Goal: Task Accomplishment & Management: Manage account settings

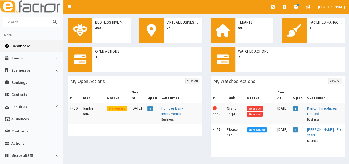
click at [33, 24] on input "text" at bounding box center [26, 22] width 46 height 10
type input "progen"
click at [49, 17] on button "submit" at bounding box center [54, 22] width 11 height 10
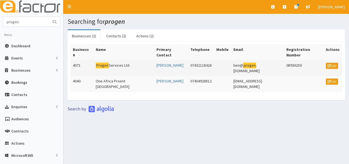
click at [111, 60] on td "Progen Services Ltd" at bounding box center [124, 68] width 61 height 16
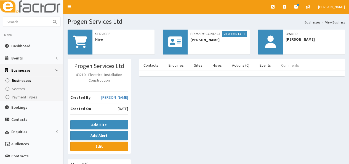
click at [283, 66] on link "Comments" at bounding box center [290, 65] width 27 height 12
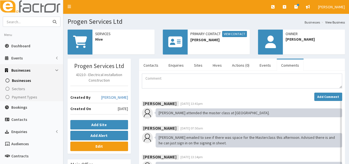
click at [33, 24] on input "text" at bounding box center [26, 22] width 46 height 10
type input "hazcon"
click at [49, 17] on button "submit" at bounding box center [54, 22] width 11 height 10
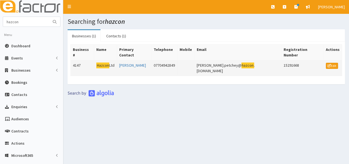
click at [109, 60] on td "Hazcon Ltd" at bounding box center [105, 68] width 23 height 16
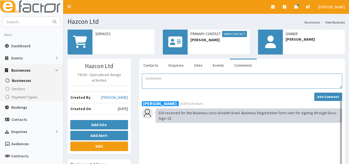
click at [197, 81] on textarea "Comment" at bounding box center [242, 80] width 200 height 15
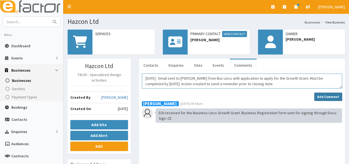
type textarea "18.08.25 - Email sent to Robert from Bus Lincs with application to apply for th…"
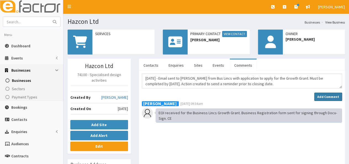
click at [342, 95] on button "Add Comment" at bounding box center [328, 96] width 28 height 8
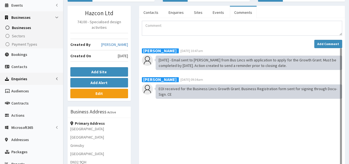
scroll to position [55, 0]
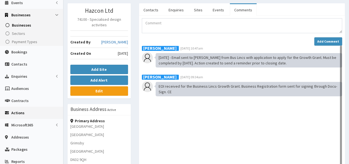
click at [19, 112] on span "Actions" at bounding box center [17, 112] width 13 height 5
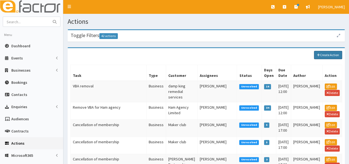
click at [331, 53] on link "Create Action" at bounding box center [328, 55] width 28 height 8
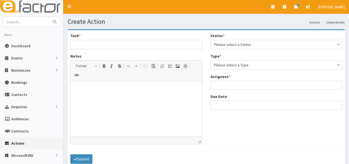
select select
click at [115, 46] on input "Task *" at bounding box center [136, 44] width 132 height 9
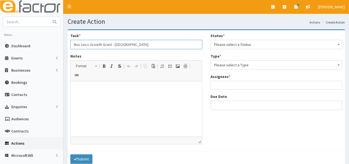
type input "Bus Lincs Growth Grant - Hazcon"
click at [95, 98] on html at bounding box center [136, 89] width 131 height 17
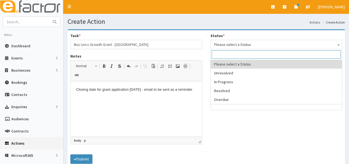
click at [292, 42] on span "Please select a Status" at bounding box center [276, 45] width 125 height 8
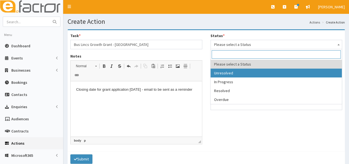
select select "1"
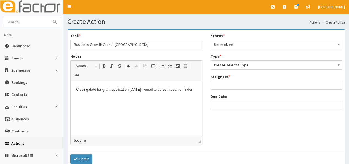
click at [257, 66] on span "Please select a Type" at bounding box center [276, 65] width 125 height 8
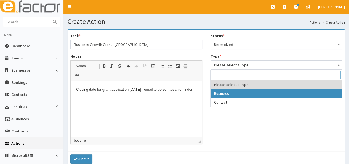
select select "business"
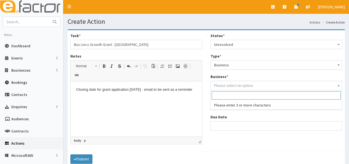
click at [238, 86] on span "Please select an option" at bounding box center [233, 85] width 39 height 5
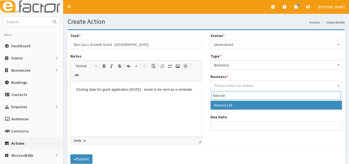
type input "hazcon"
select select "4147"
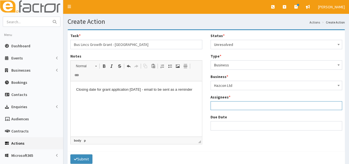
click at [232, 108] on ul at bounding box center [276, 104] width 131 height 7
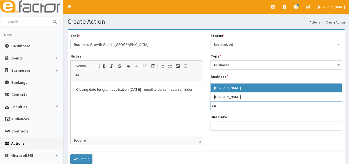
type input "ca"
select select "10"
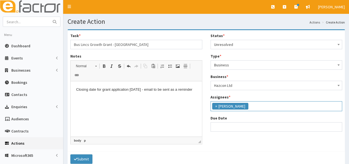
scroll to position [21, 0]
click at [220, 131] on div "Status * Please select a Status Unresolved In Progress Resolved Overdue Unresol…" at bounding box center [276, 84] width 140 height 103
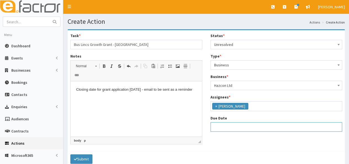
select select "12"
click at [220, 127] on input "Due Date" at bounding box center [277, 126] width 132 height 9
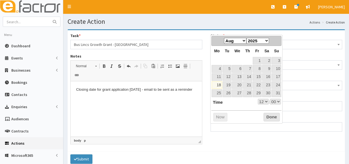
click at [221, 54] on th "Mo" at bounding box center [216, 51] width 11 height 11
click at [228, 90] on link "26" at bounding box center [227, 92] width 9 height 7
type input "26-08-2025 12:00"
select select "12"
click at [268, 114] on button "Done" at bounding box center [272, 117] width 16 height 9
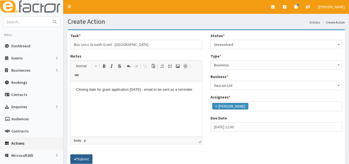
click at [84, 154] on button "Submit" at bounding box center [81, 158] width 22 height 9
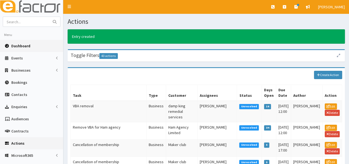
click at [24, 43] on link "Dashboard" at bounding box center [31, 46] width 63 height 12
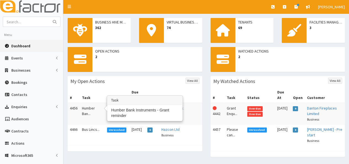
click at [90, 105] on td "Humber Ban..." at bounding box center [92, 114] width 25 height 22
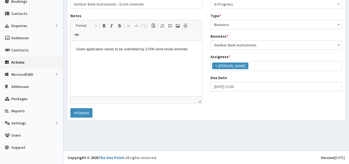
scroll to position [82, 0]
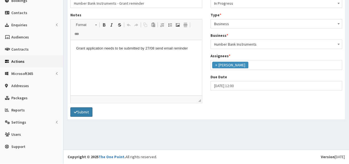
click at [79, 107] on button "Submit" at bounding box center [81, 111] width 22 height 9
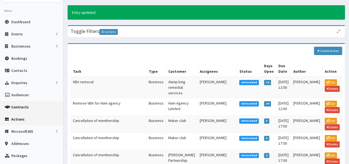
scroll to position [55, 0]
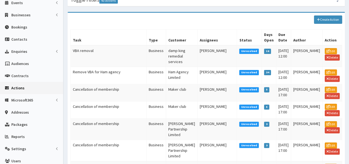
click at [19, 84] on link "Actions" at bounding box center [31, 88] width 63 height 12
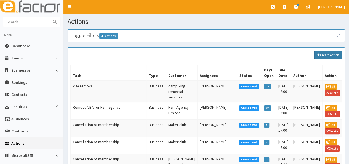
click at [322, 57] on link "Create Action" at bounding box center [328, 55] width 28 height 8
click at [325, 57] on link "Create Action" at bounding box center [328, 55] width 28 height 8
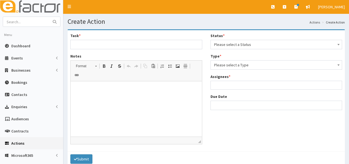
select select
click at [91, 45] on input "Task *" at bounding box center [136, 44] width 132 height 9
type input "Bus Lincs Growth Grant - [GEOGRAPHIC_DATA]"
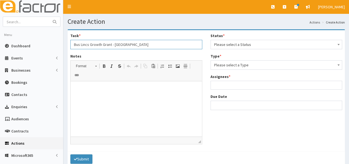
click at [152, 45] on input "Bus Lincs Growth Grant - [GEOGRAPHIC_DATA]" at bounding box center [136, 44] width 132 height 9
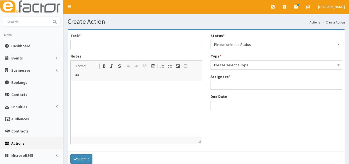
select select
click at [129, 47] on input "Task *" at bounding box center [136, 44] width 132 height 9
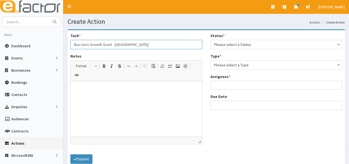
click at [132, 45] on input "Bus Lincs Growth Grant - [GEOGRAPHIC_DATA]" at bounding box center [136, 44] width 132 height 9
type input "Bus Lincs Growth Grant - Now Entertain Me"
click at [88, 98] on html at bounding box center [136, 89] width 131 height 17
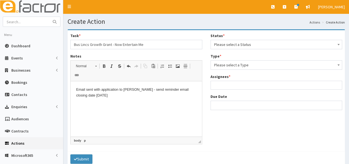
click at [241, 43] on span "Please select a Status" at bounding box center [276, 45] width 125 height 8
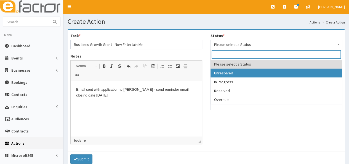
select select "1"
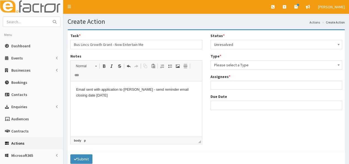
click at [232, 67] on span "Please select a Type" at bounding box center [276, 65] width 125 height 8
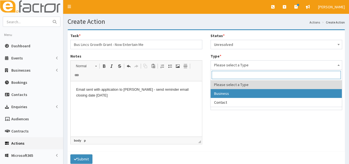
select select "business"
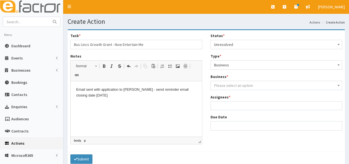
click at [226, 82] on span "Please select an option" at bounding box center [276, 85] width 125 height 8
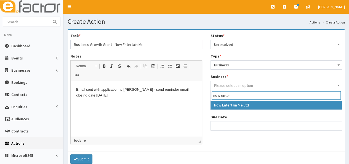
type input "now enter"
select select "1476"
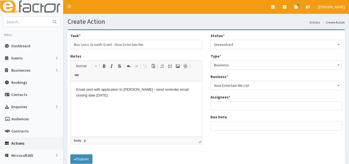
click at [226, 108] on ul at bounding box center [276, 104] width 131 height 7
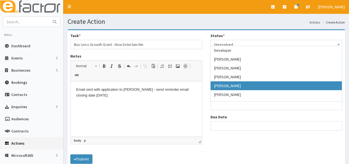
select select "10"
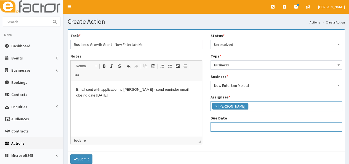
select select "12"
click at [226, 125] on input "Due Date" at bounding box center [277, 126] width 132 height 9
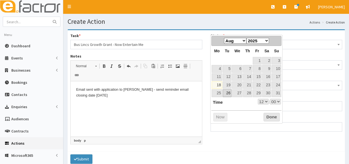
click at [228, 93] on link "26" at bounding box center [227, 92] width 9 height 7
type input "[DATE] 12:00"
select select "12"
click at [269, 116] on button "Done" at bounding box center [272, 117] width 16 height 9
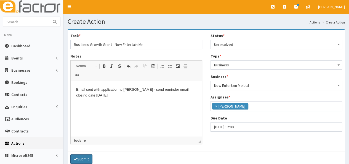
click at [82, 154] on button "Submit" at bounding box center [81, 158] width 22 height 9
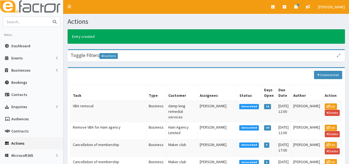
click at [25, 24] on input "text" at bounding box center [26, 22] width 46 height 10
type input "now entertain me"
click at [49, 17] on button "submit" at bounding box center [54, 22] width 11 height 10
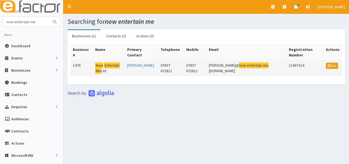
click at [106, 62] on mark "Entertain" at bounding box center [112, 65] width 16 height 6
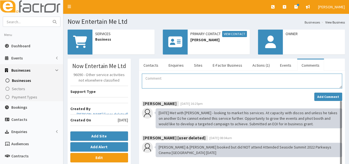
click at [209, 82] on textarea "Comment" at bounding box center [242, 80] width 200 height 15
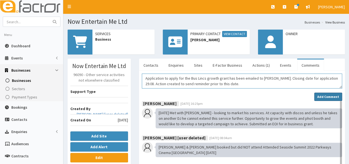
type textarea "Application to apply for the Bus Lincs growth grant has been emailed to [PERSON…"
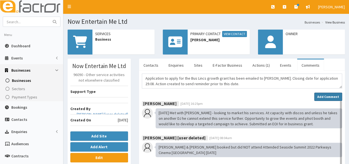
click at [332, 94] on strong "Add Comment" at bounding box center [328, 96] width 22 height 4
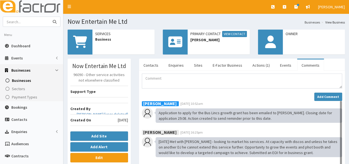
click at [26, 22] on input "text" at bounding box center [26, 22] width 46 height 10
type input "ospreu"
click at [49, 17] on button "submit" at bounding box center [54, 22] width 11 height 10
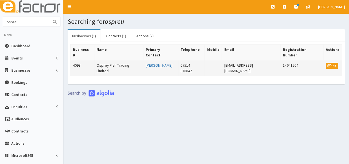
click at [110, 62] on td "Osprey Fish Trading Limited" at bounding box center [118, 68] width 49 height 16
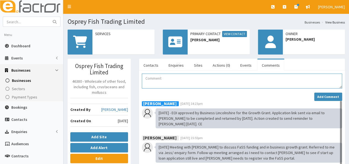
click at [151, 81] on textarea "Comment" at bounding box center [242, 80] width 200 height 15
type textarea "[DATE] - Bus Lincs Growth Grant has been approved - offer letter sent."
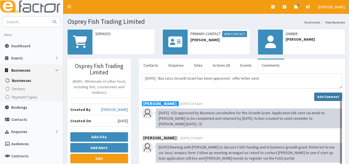
click at [325, 98] on strong "Add Comment" at bounding box center [328, 96] width 22 height 4
